Goal: Information Seeking & Learning: Learn about a topic

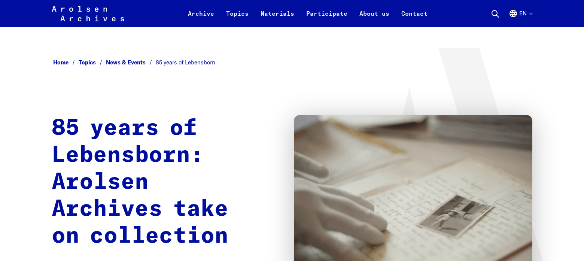
scroll to position [337, 0]
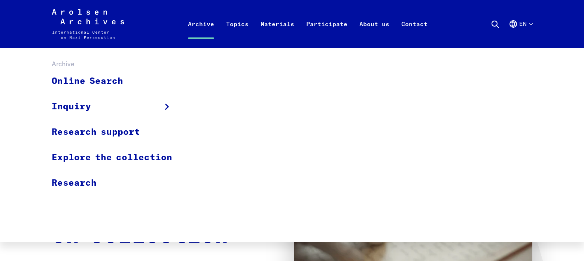
click at [201, 22] on link "Archive" at bounding box center [201, 33] width 38 height 30
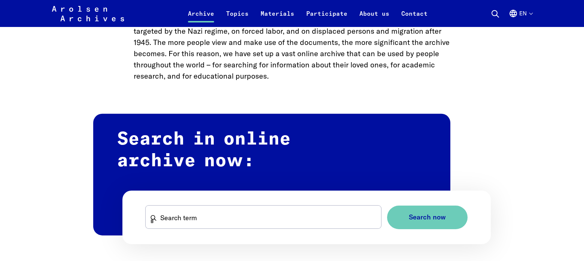
scroll to position [374, 0]
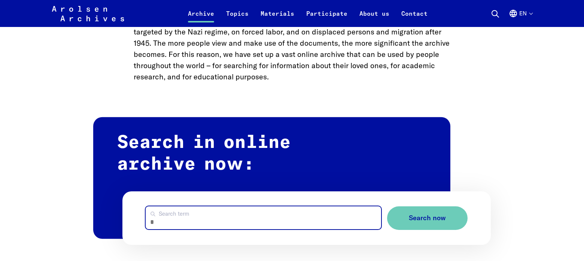
click at [179, 219] on input "Search term" at bounding box center [263, 217] width 235 height 23
type input "**********"
click at [387, 206] on button "Search now" at bounding box center [427, 218] width 80 height 24
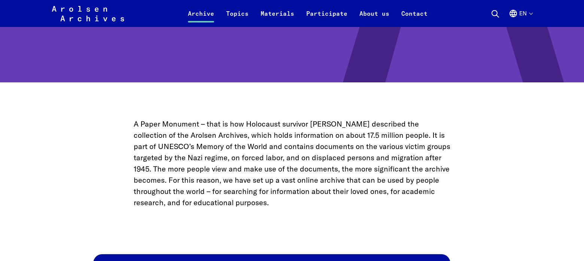
scroll to position [262, 0]
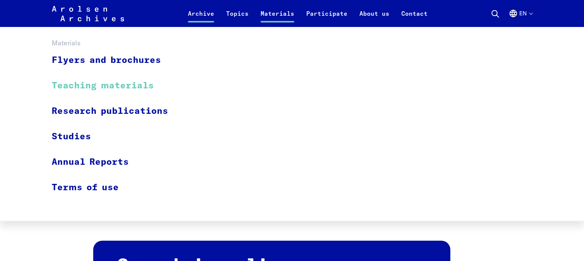
click at [126, 84] on link "Teaching materials" at bounding box center [115, 85] width 126 height 25
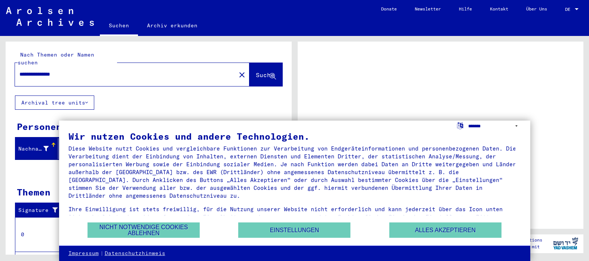
click at [516, 123] on select "**********" at bounding box center [495, 126] width 53 height 11
select select "*****"
click at [469, 121] on select "**********" at bounding box center [495, 126] width 53 height 11
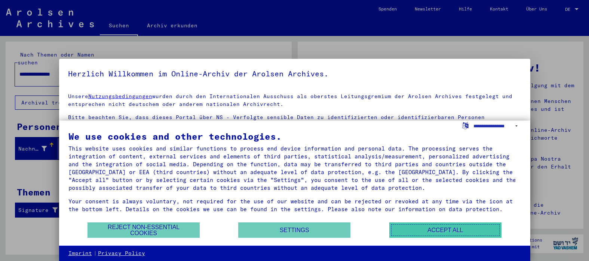
click at [437, 228] on button "Accept all" at bounding box center [446, 229] width 112 height 15
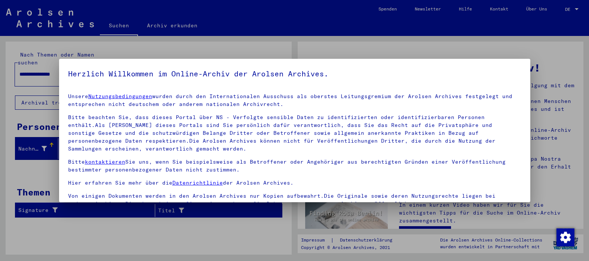
click at [512, 55] on div at bounding box center [294, 130] width 589 height 261
click at [540, 58] on div at bounding box center [294, 130] width 589 height 261
click at [190, 236] on div at bounding box center [294, 130] width 589 height 261
click at [361, 60] on mat-dialog-container "Herzlich Willkommen im Online-Archiv der Arolsen Archives. Unsere Nutzungsbedin…" at bounding box center [295, 130] width 472 height 143
click at [565, 237] on img "button" at bounding box center [566, 237] width 18 height 18
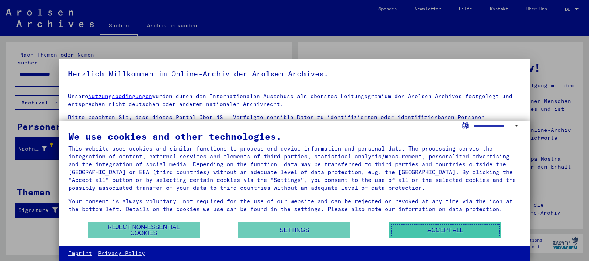
click at [404, 227] on button "Accept all" at bounding box center [446, 229] width 112 height 15
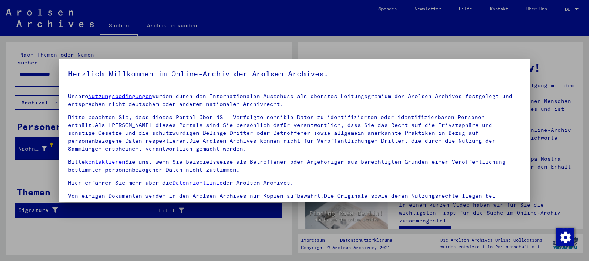
click at [360, 79] on h5 "Herzlich Willkommen im Online-Archiv der Arolsen Archives." at bounding box center [295, 74] width 454 height 12
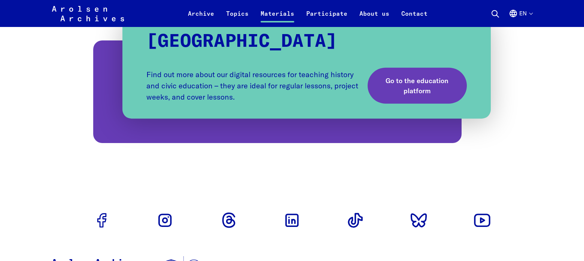
scroll to position [1385, 0]
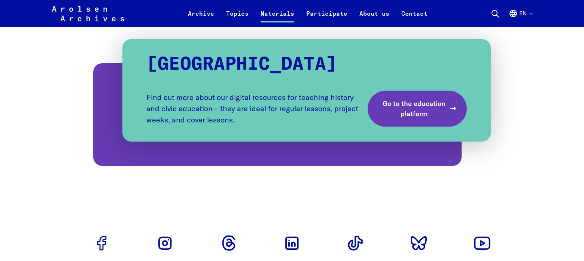
click at [409, 119] on span "Go to the education platform" at bounding box center [413, 108] width 63 height 20
